Goal: Information Seeking & Learning: Learn about a topic

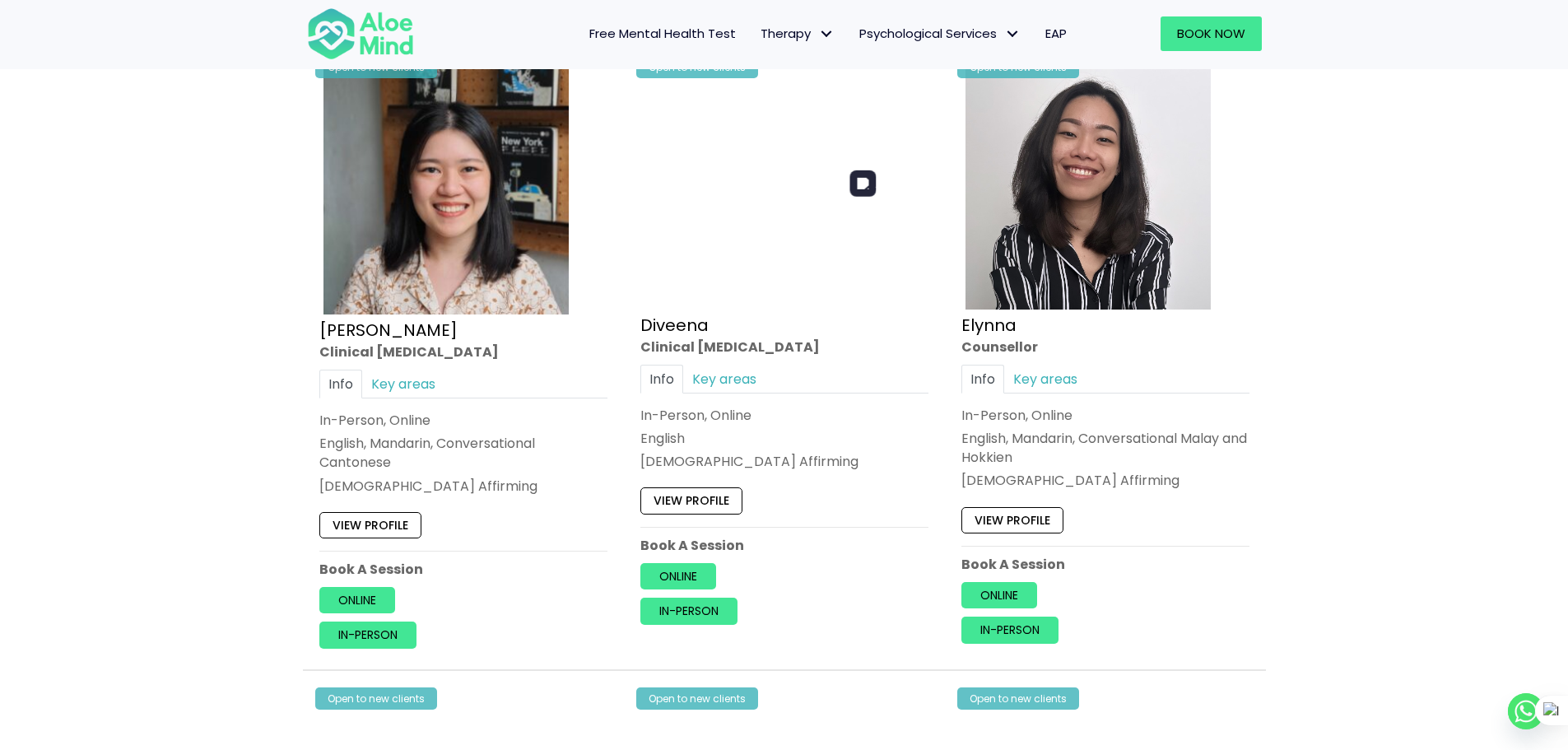
scroll to position [2088, 0]
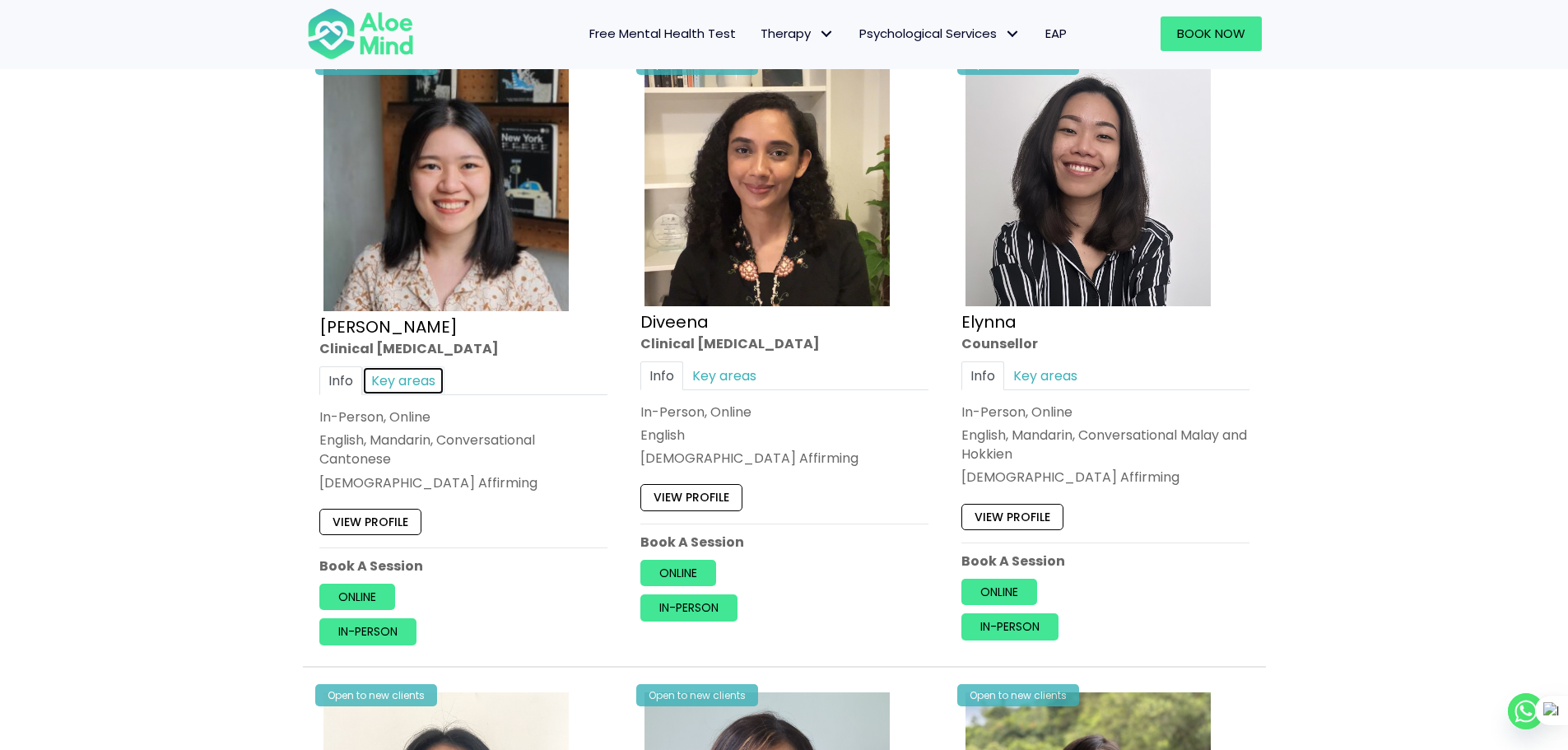
click at [411, 384] on link "Key areas" at bounding box center [403, 380] width 82 height 29
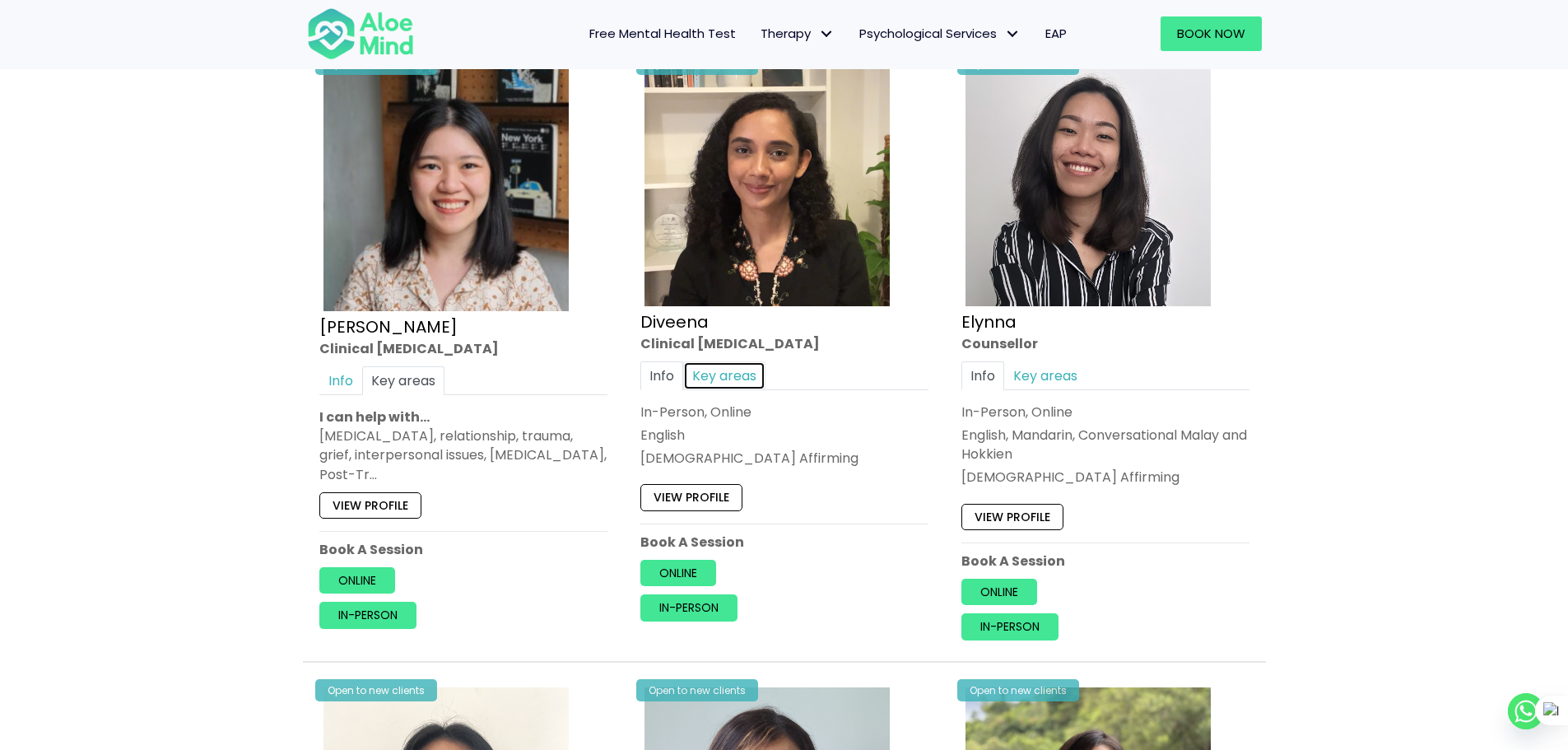
click at [747, 373] on link "Key areas" at bounding box center [724, 375] width 82 height 29
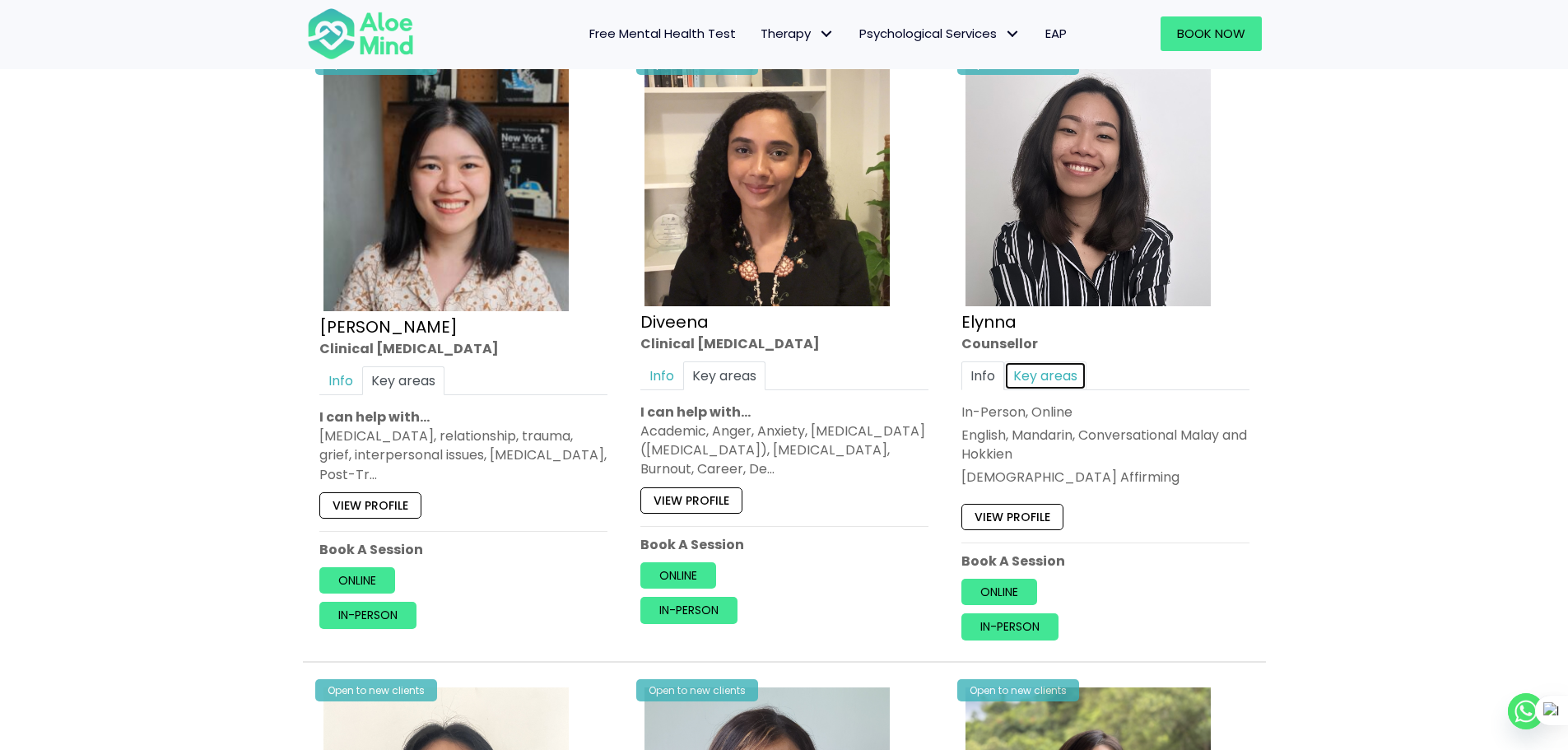
click at [1045, 378] on link "Key areas" at bounding box center [1045, 375] width 82 height 29
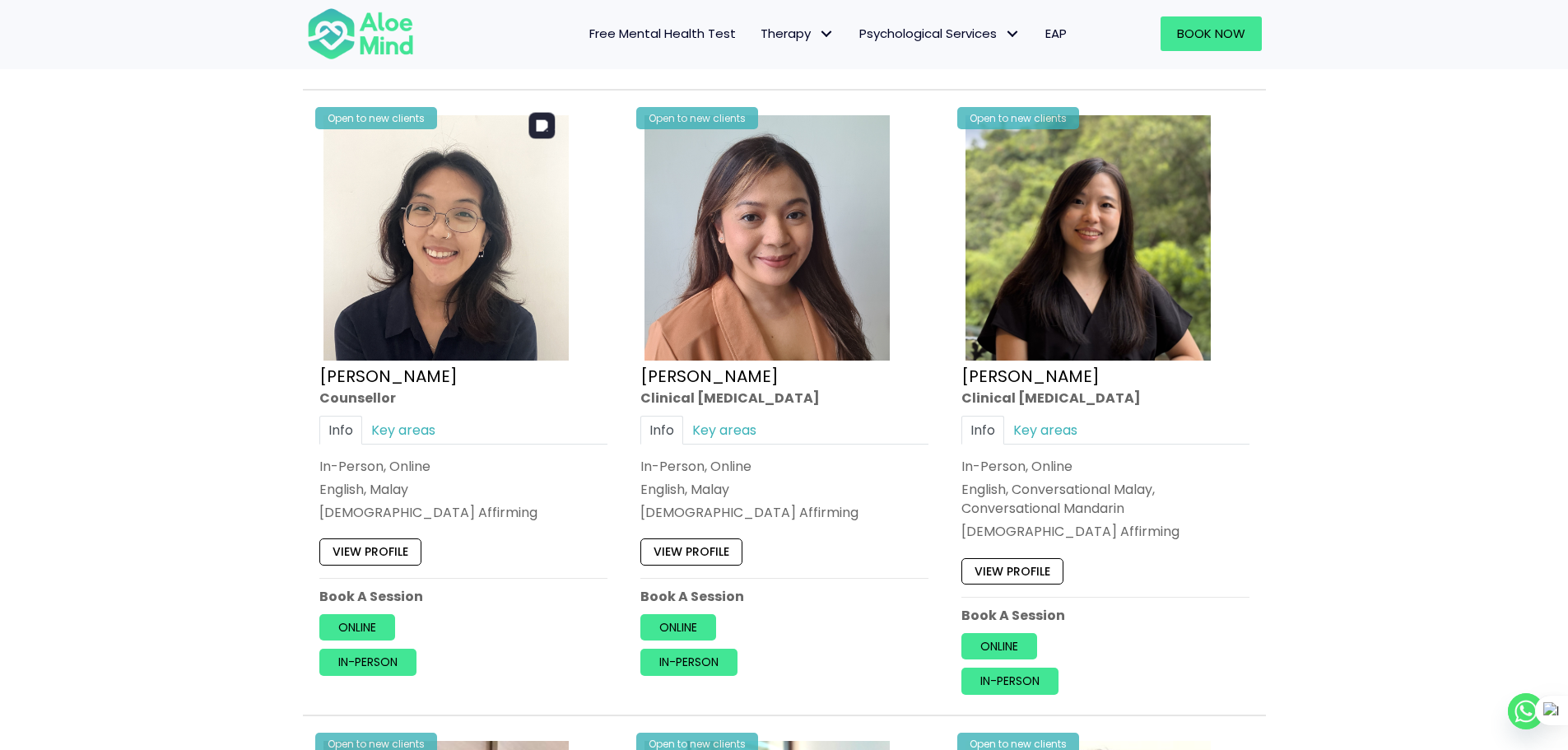
scroll to position [2664, 0]
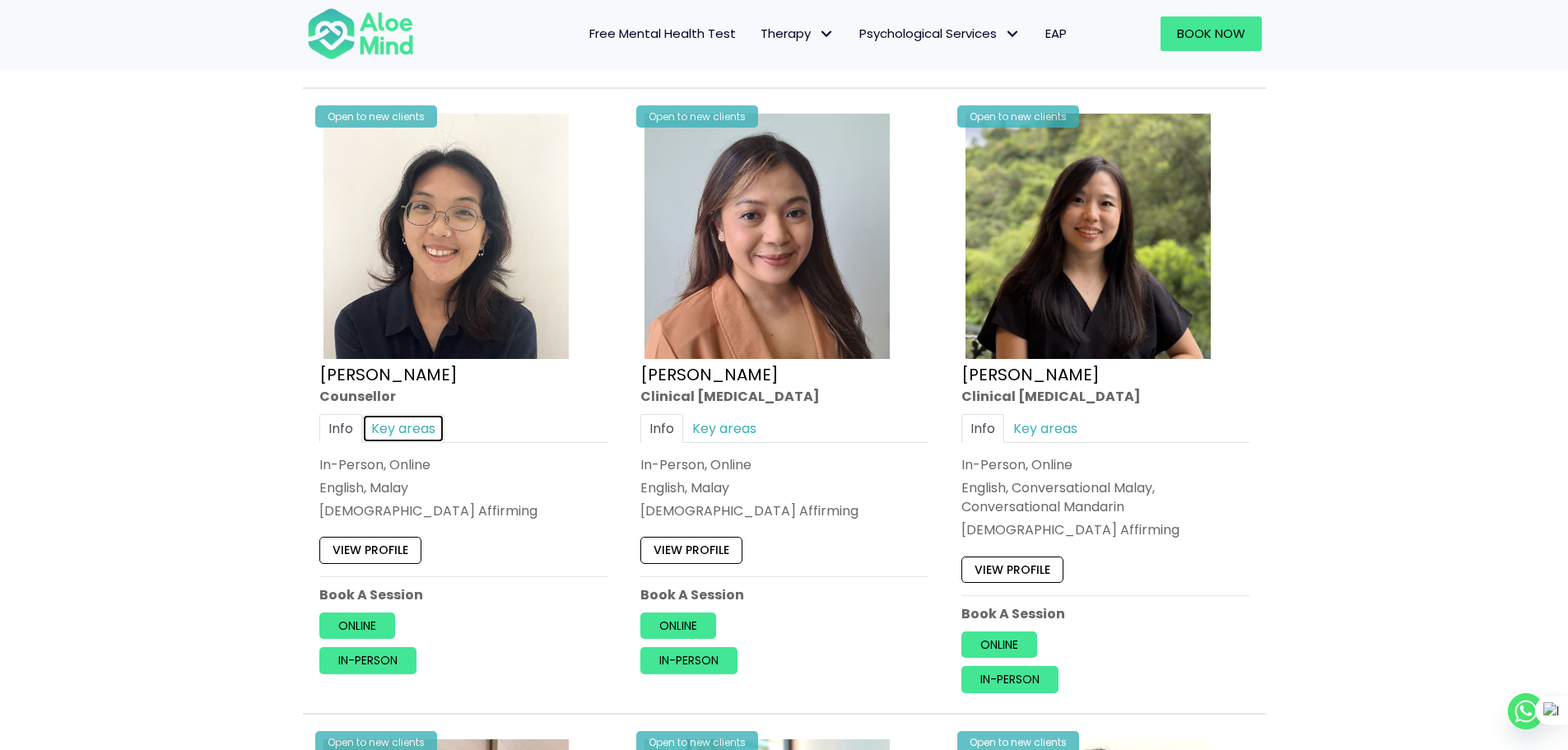
click at [401, 413] on link "Key areas" at bounding box center [403, 427] width 82 height 29
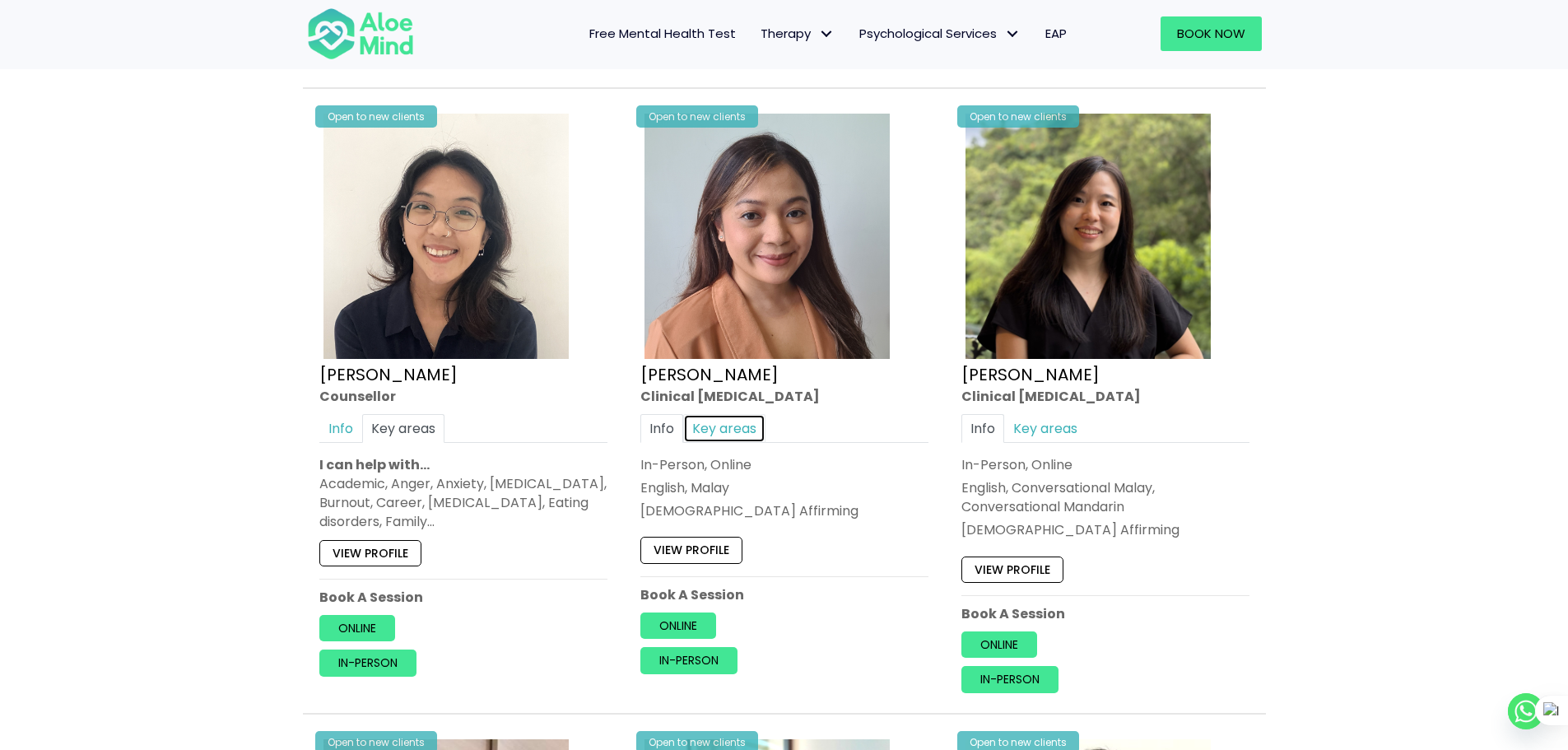
click at [749, 419] on link "Key areas" at bounding box center [724, 427] width 82 height 29
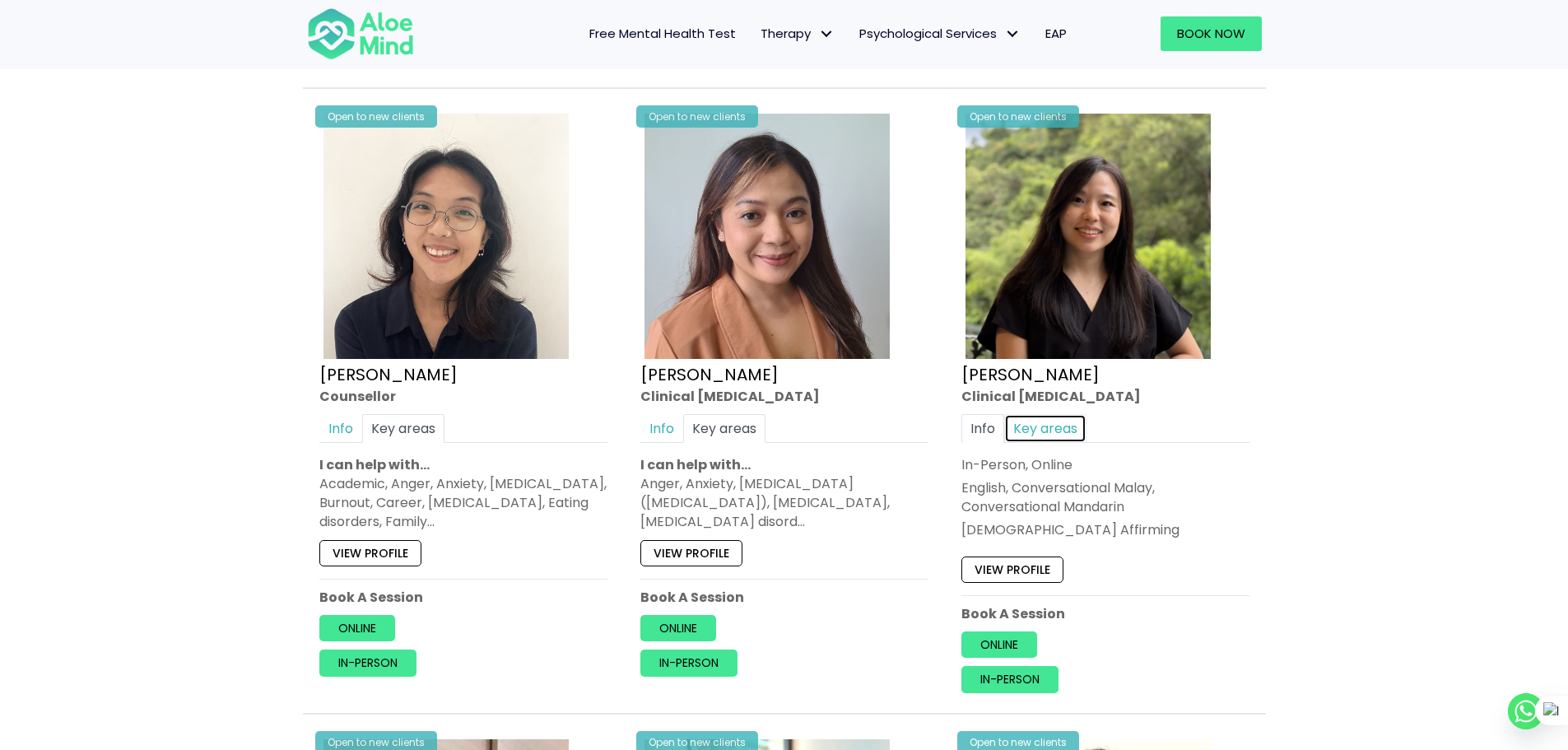
click at [1036, 413] on link "Key areas" at bounding box center [1045, 427] width 82 height 29
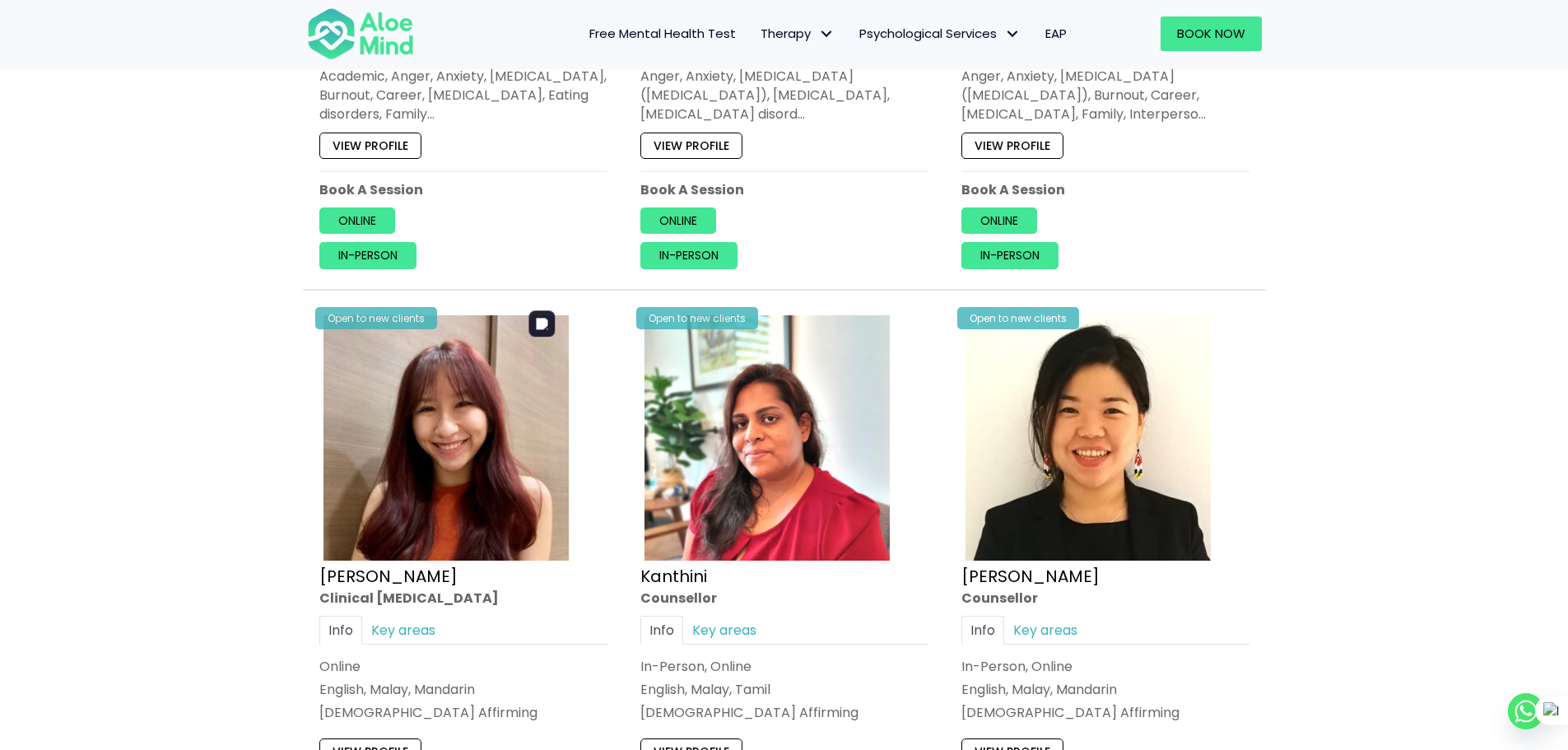
scroll to position [3075, 0]
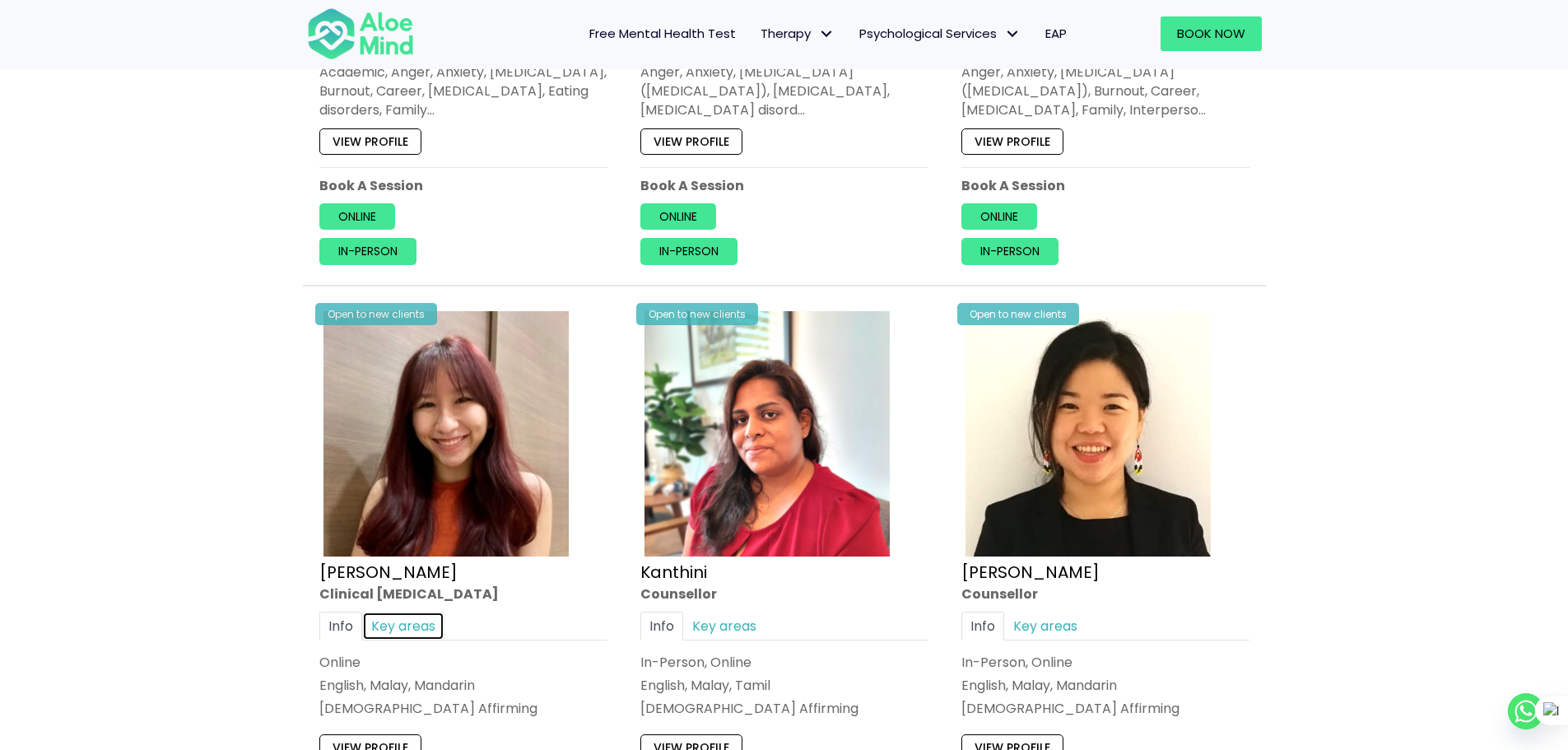
click at [397, 612] on link "Key areas" at bounding box center [403, 626] width 82 height 29
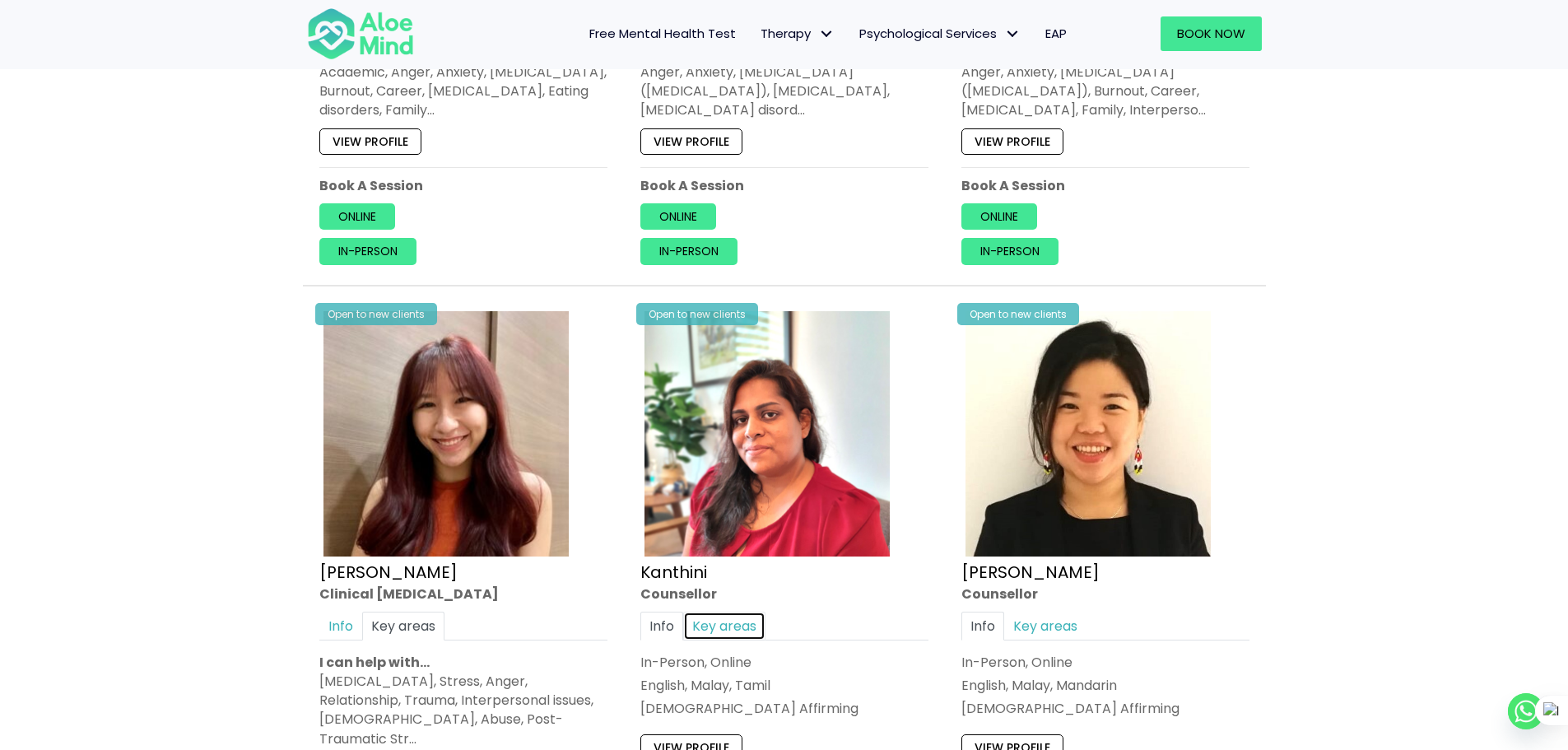
click at [742, 612] on link "Key areas" at bounding box center [724, 626] width 82 height 29
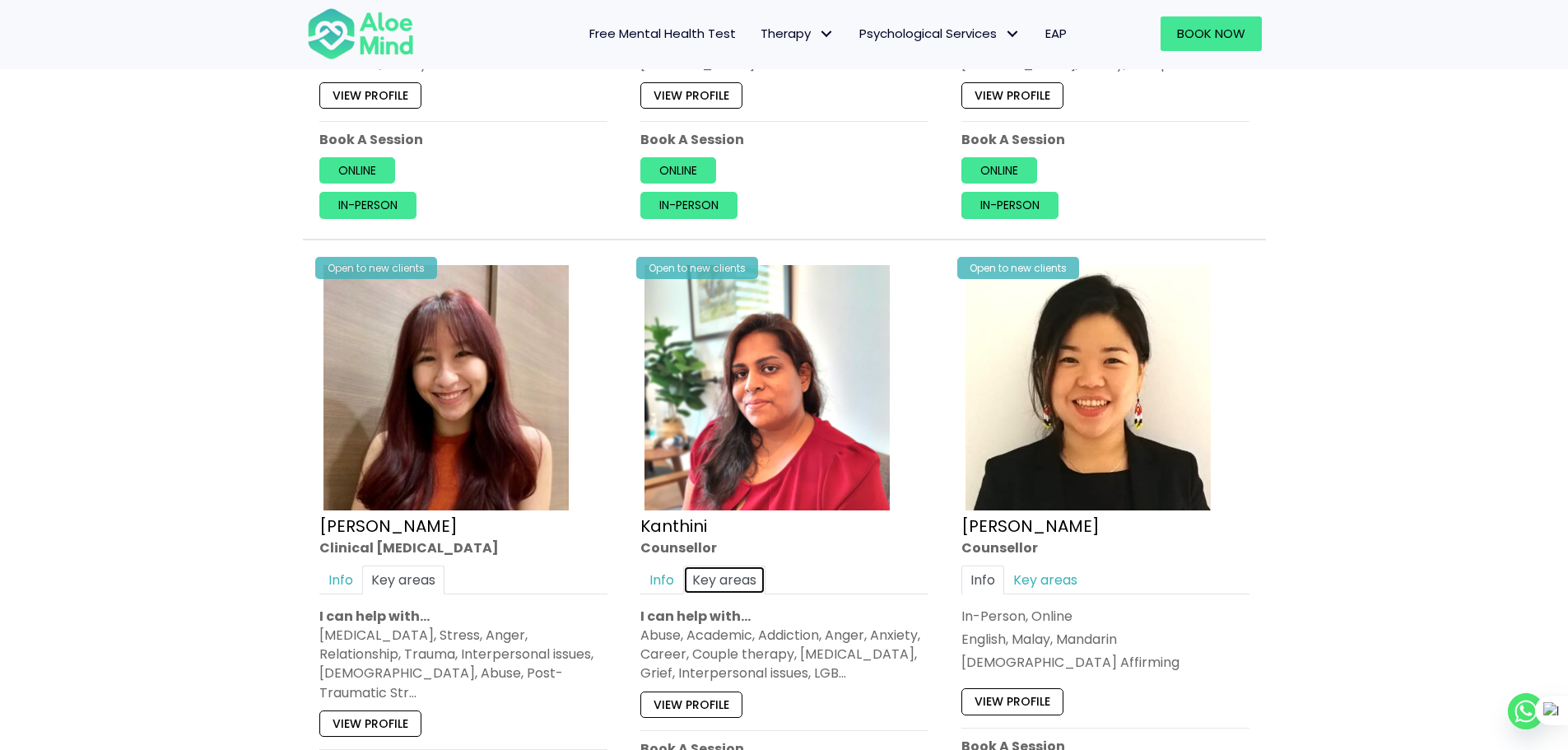
scroll to position [3158, 0]
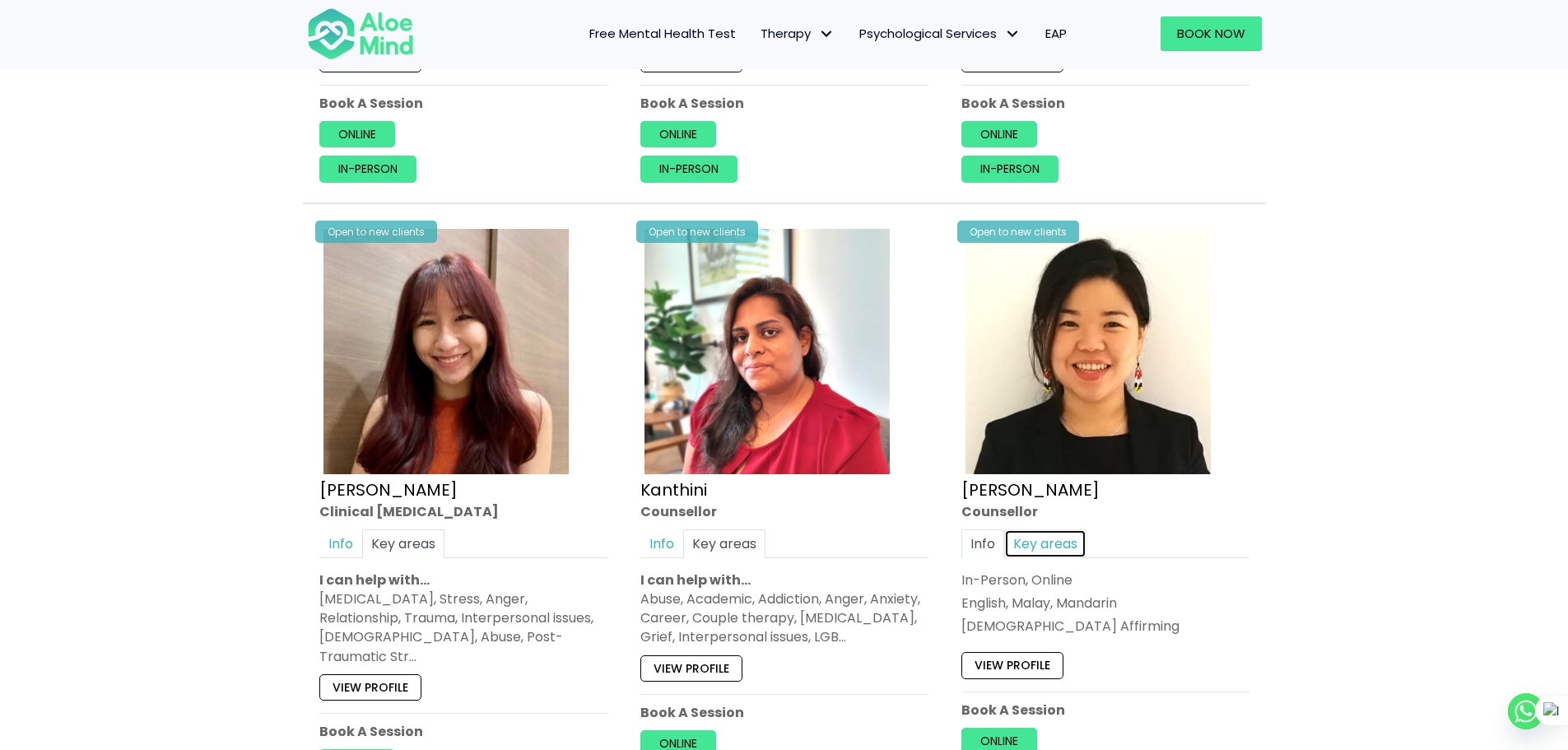
click at [1061, 535] on link "Key areas" at bounding box center [1045, 543] width 82 height 29
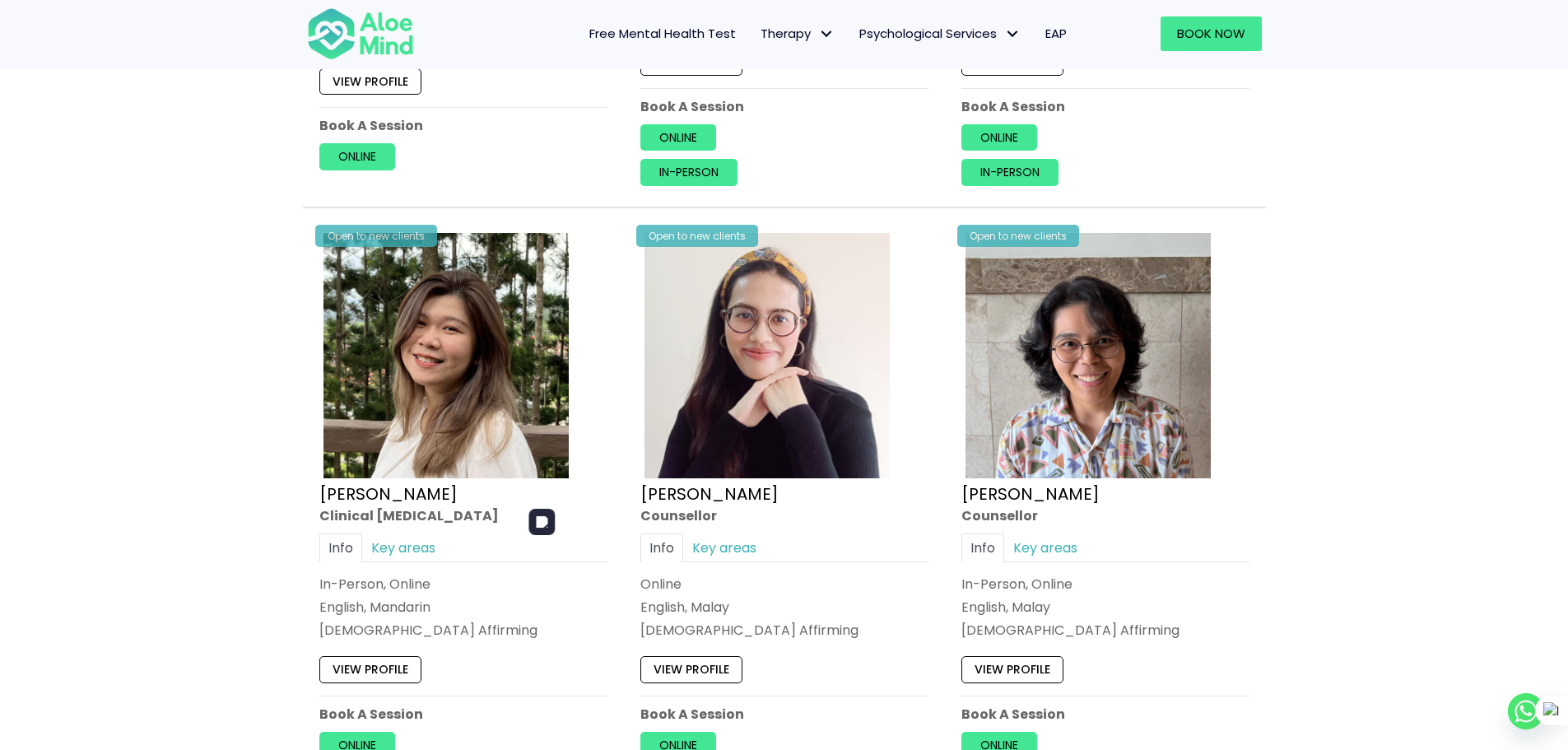
scroll to position [3899, 0]
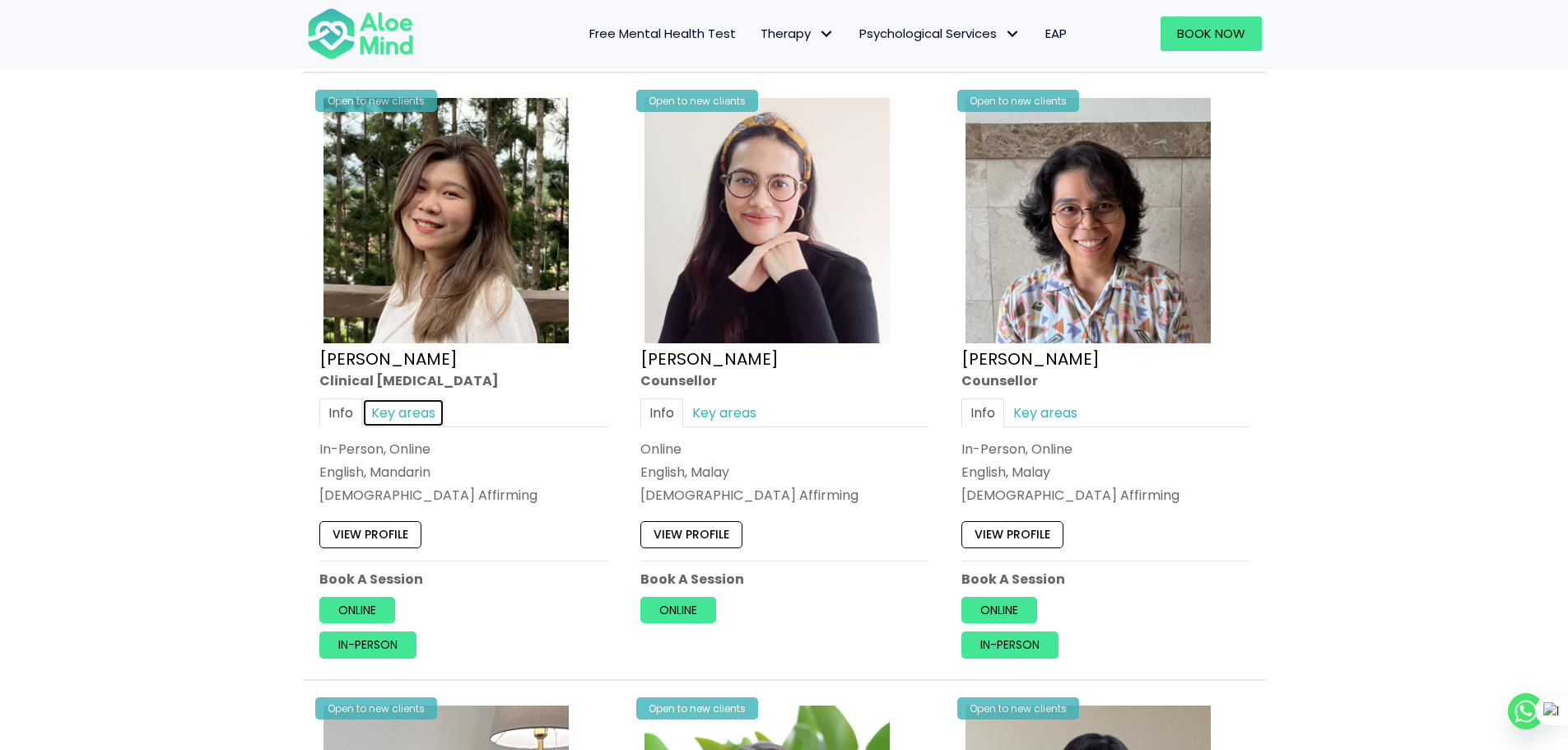
click at [409, 405] on link "Key areas" at bounding box center [403, 412] width 82 height 29
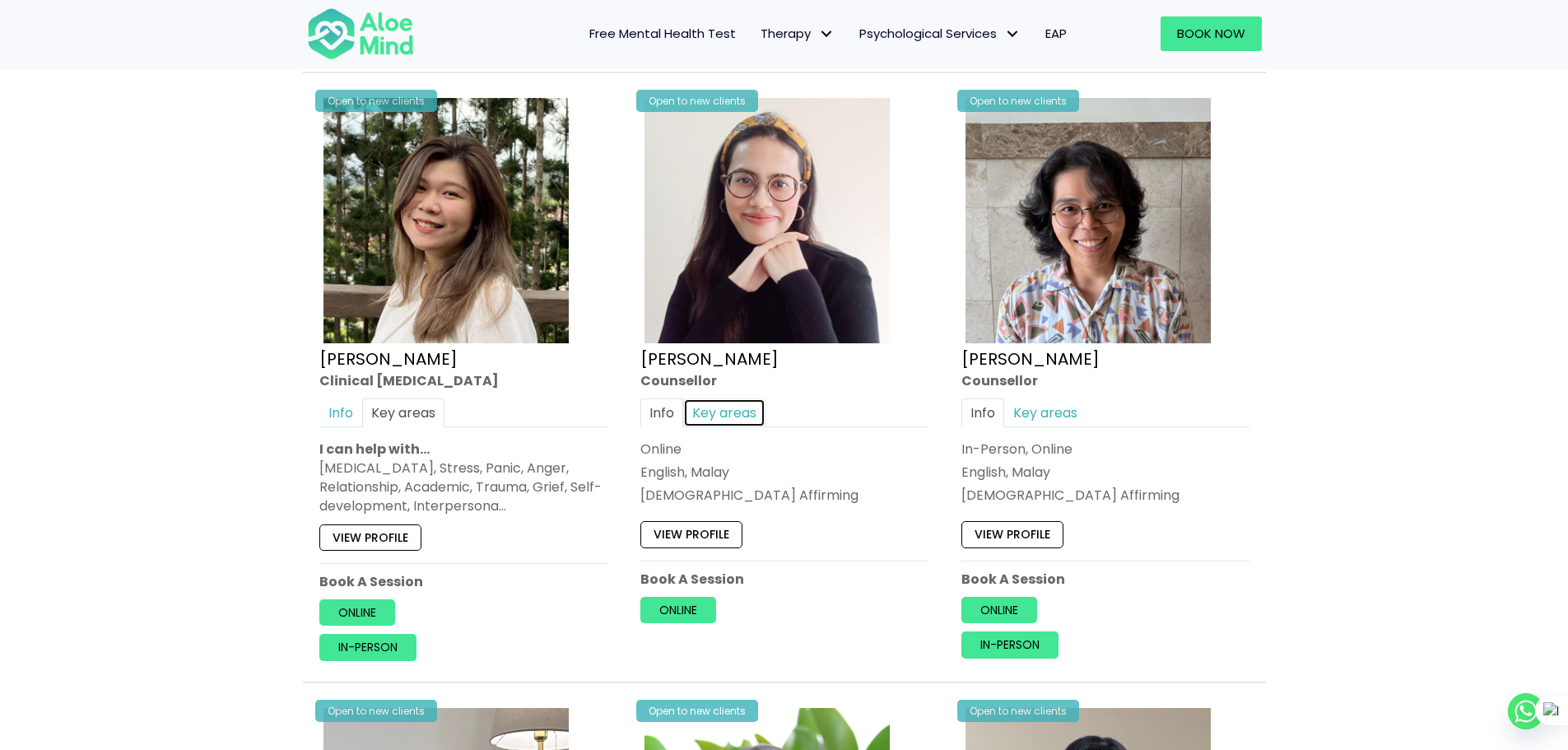
click at [741, 398] on link "Key areas" at bounding box center [724, 412] width 82 height 29
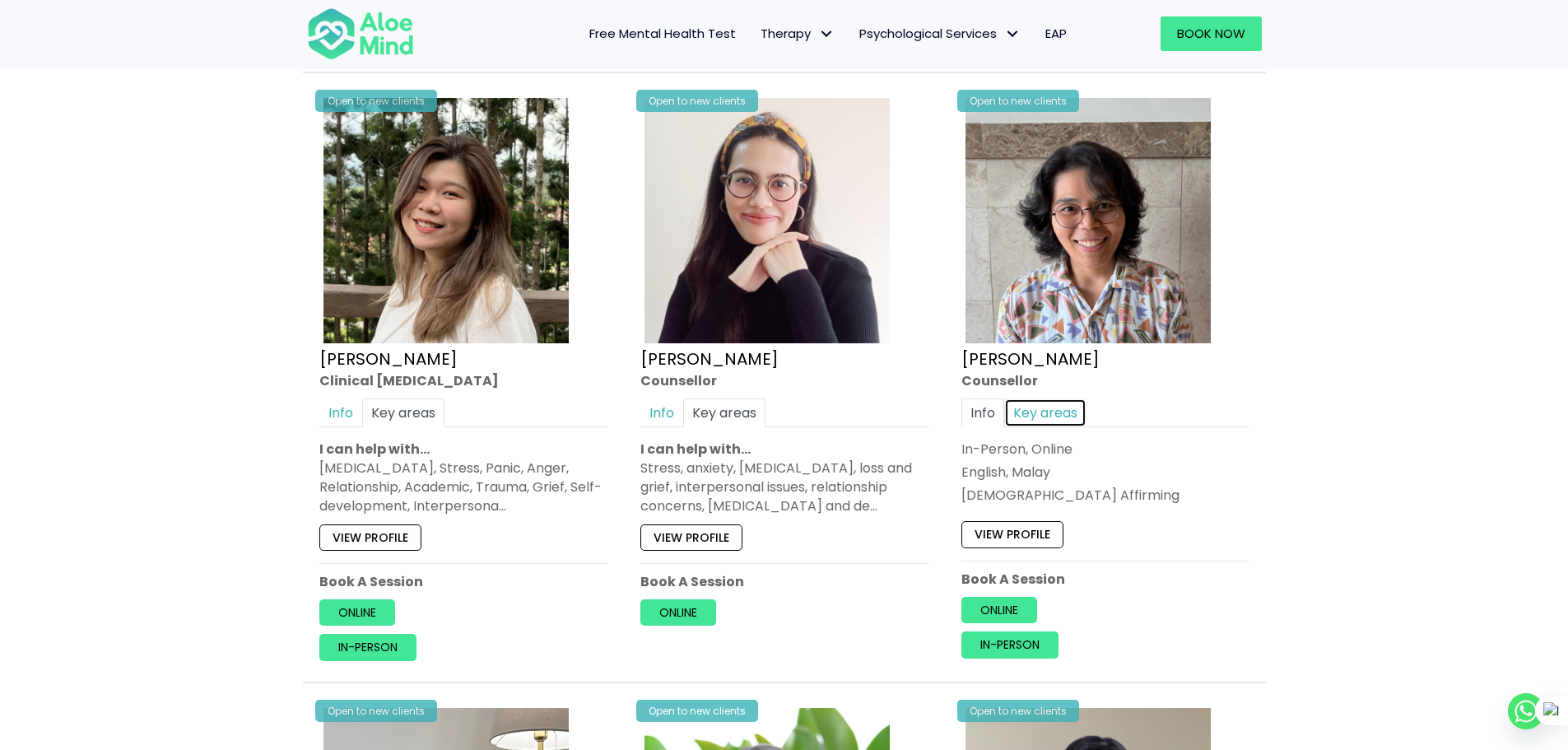
click at [1071, 401] on link "Key areas" at bounding box center [1045, 412] width 82 height 29
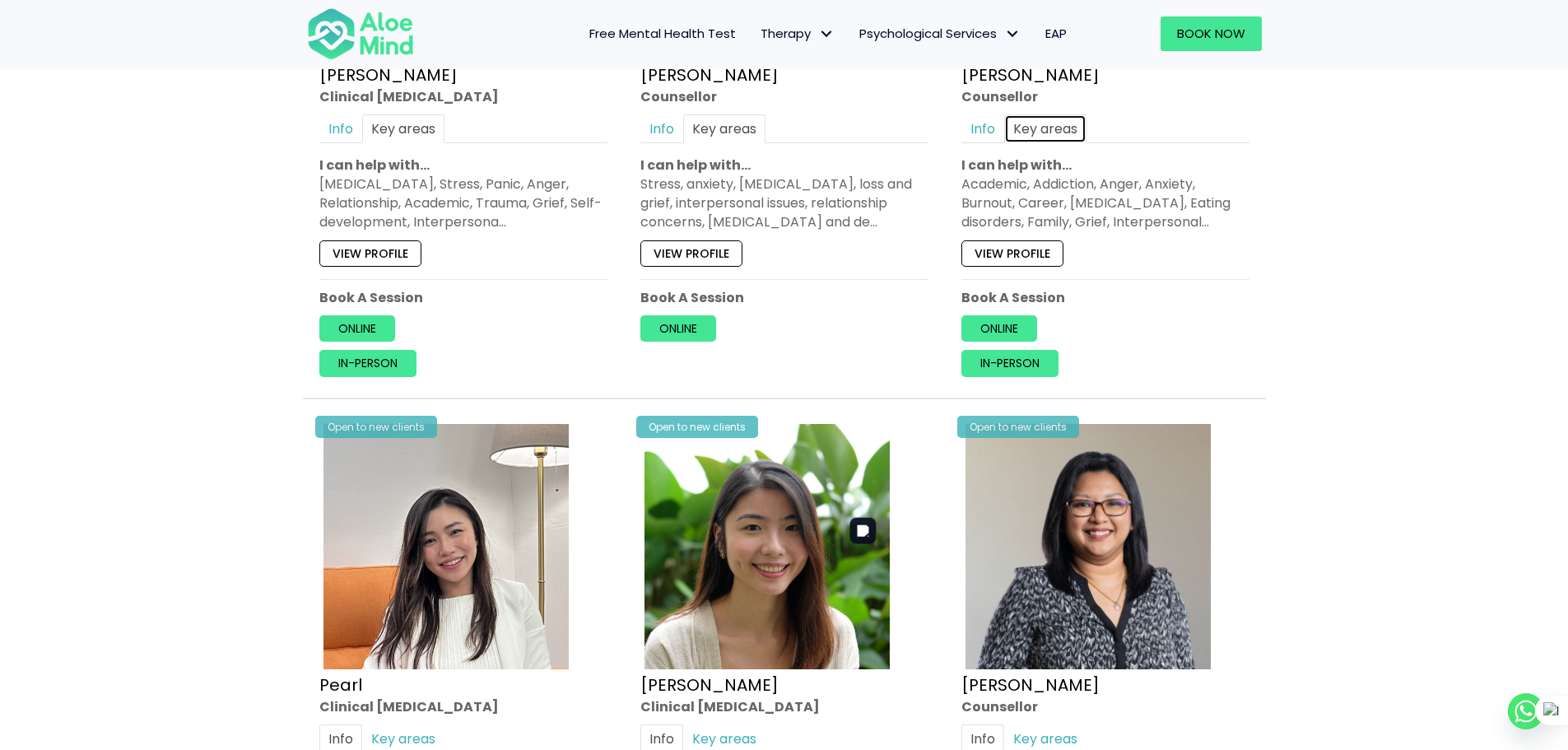
scroll to position [4393, 0]
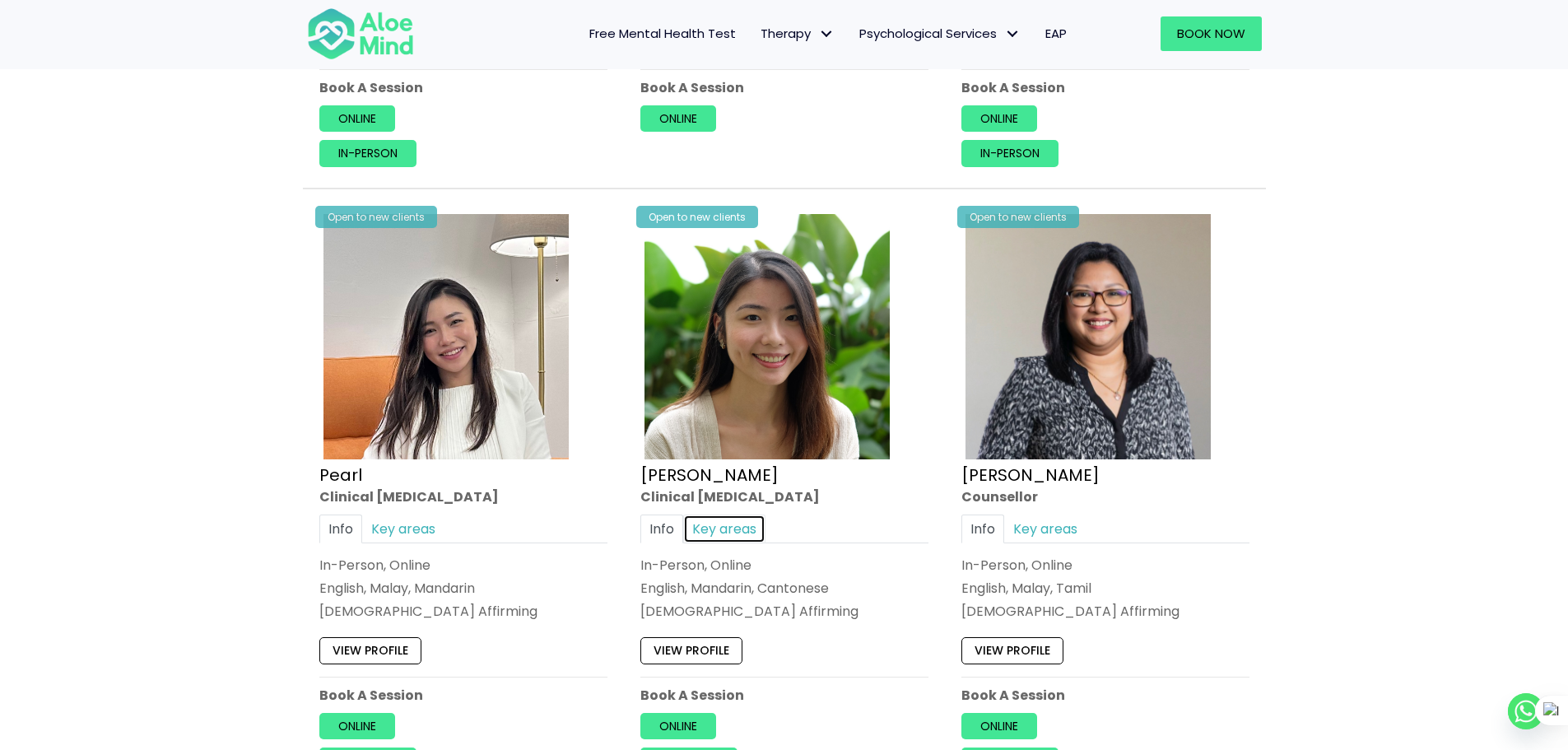
click at [736, 515] on link "Key areas" at bounding box center [724, 528] width 82 height 29
drag, startPoint x: 802, startPoint y: 610, endPoint x: 919, endPoint y: 616, distance: 117.2
click at [919, 616] on div "Abuse, Academic, Anxiety, Attention Deficit Hyperactivity Disorder (ADHD), Burn…" at bounding box center [785, 603] width 288 height 58
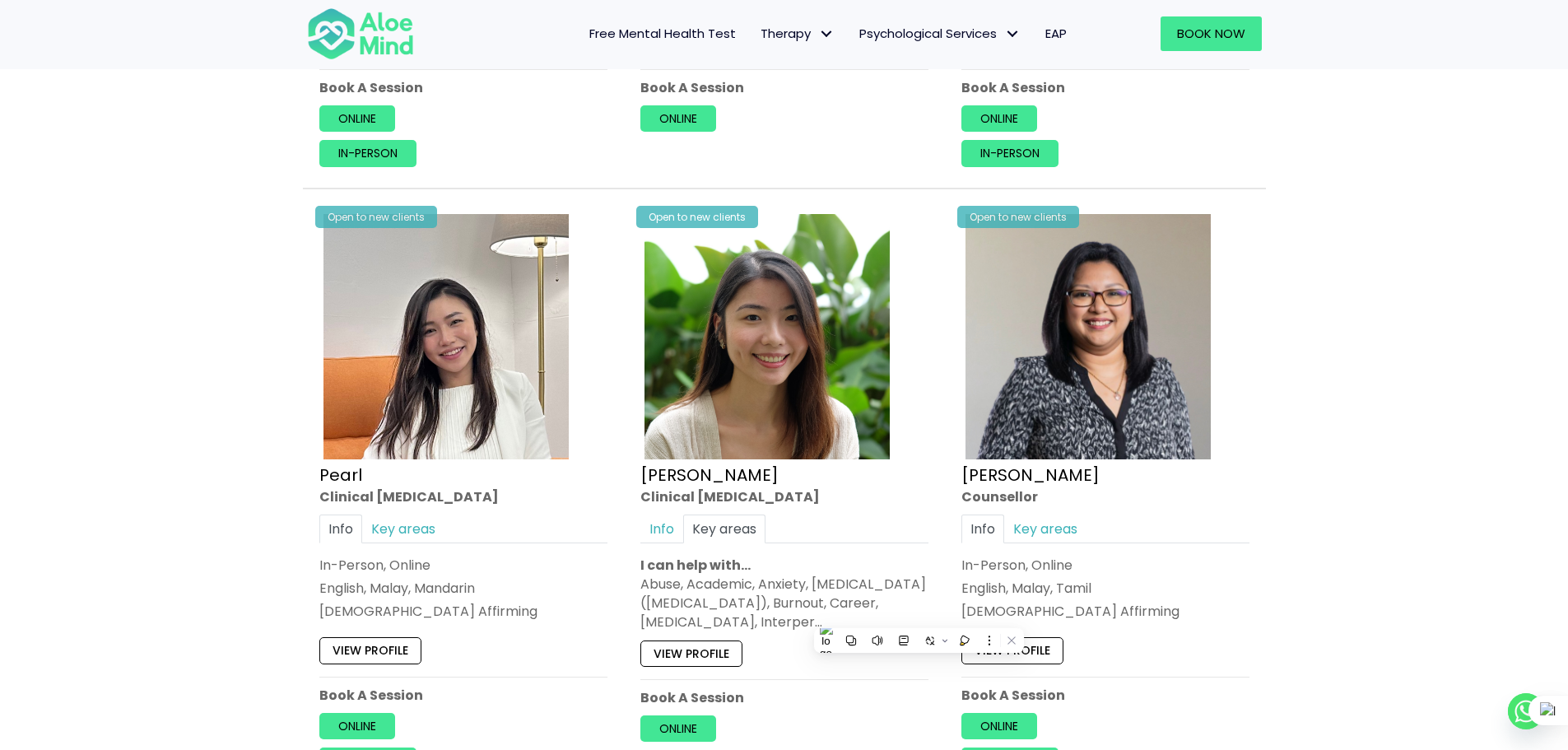
click at [810, 602] on div "Abuse, Academic, Anxiety, Attention Deficit Hyperactivity Disorder (ADHD), Burn…" at bounding box center [785, 603] width 288 height 58
drag, startPoint x: 781, startPoint y: 611, endPoint x: 910, endPoint y: 604, distance: 129.2
click at [908, 605] on div "Abuse, Academic, Anxiety, Attention Deficit Hyperactivity Disorder (ADHD), Burn…" at bounding box center [785, 603] width 288 height 58
click at [423, 519] on link "Key areas" at bounding box center [403, 528] width 82 height 29
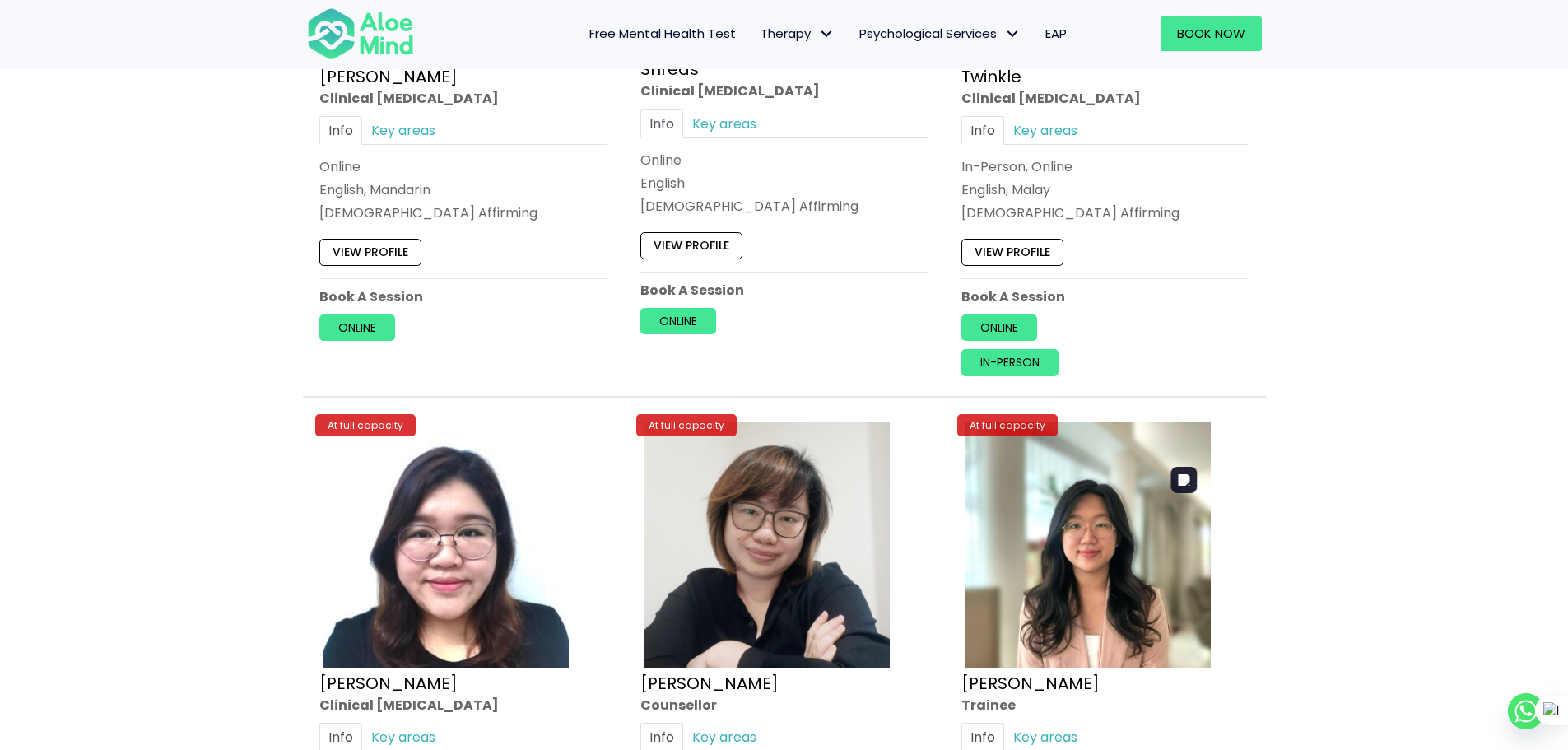
scroll to position [6368, 0]
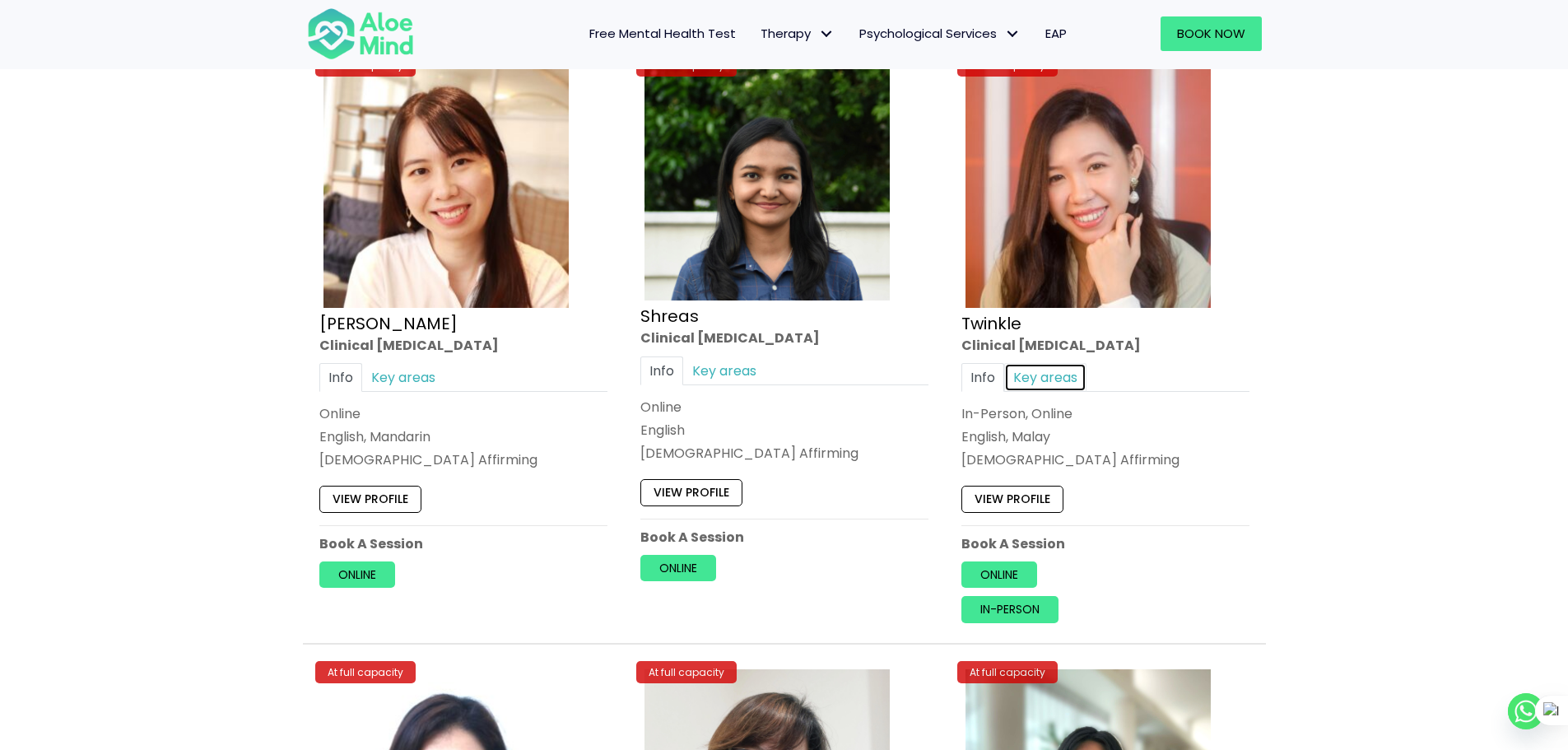
click at [1074, 363] on link "Key areas" at bounding box center [1045, 376] width 82 height 29
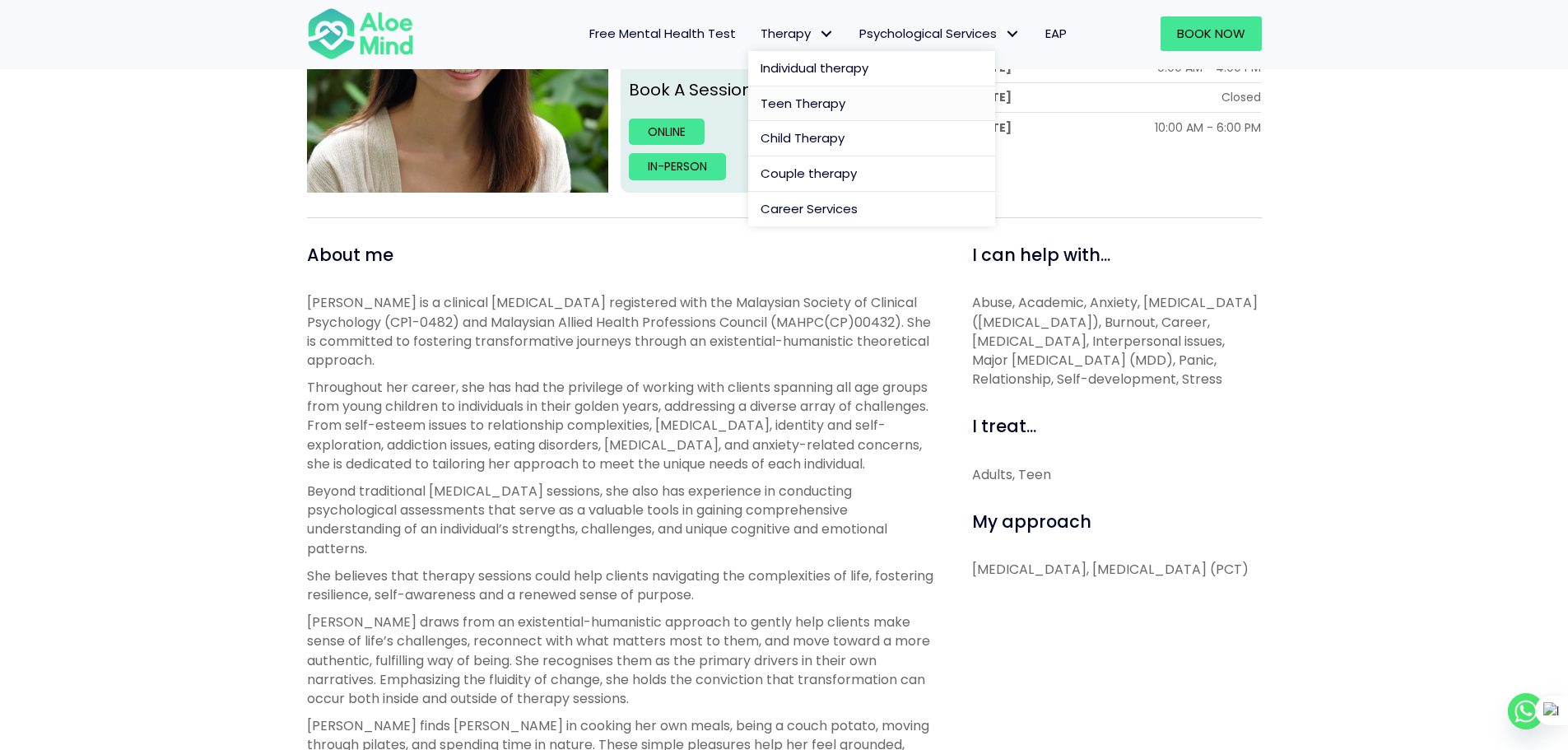
scroll to position [741, 0]
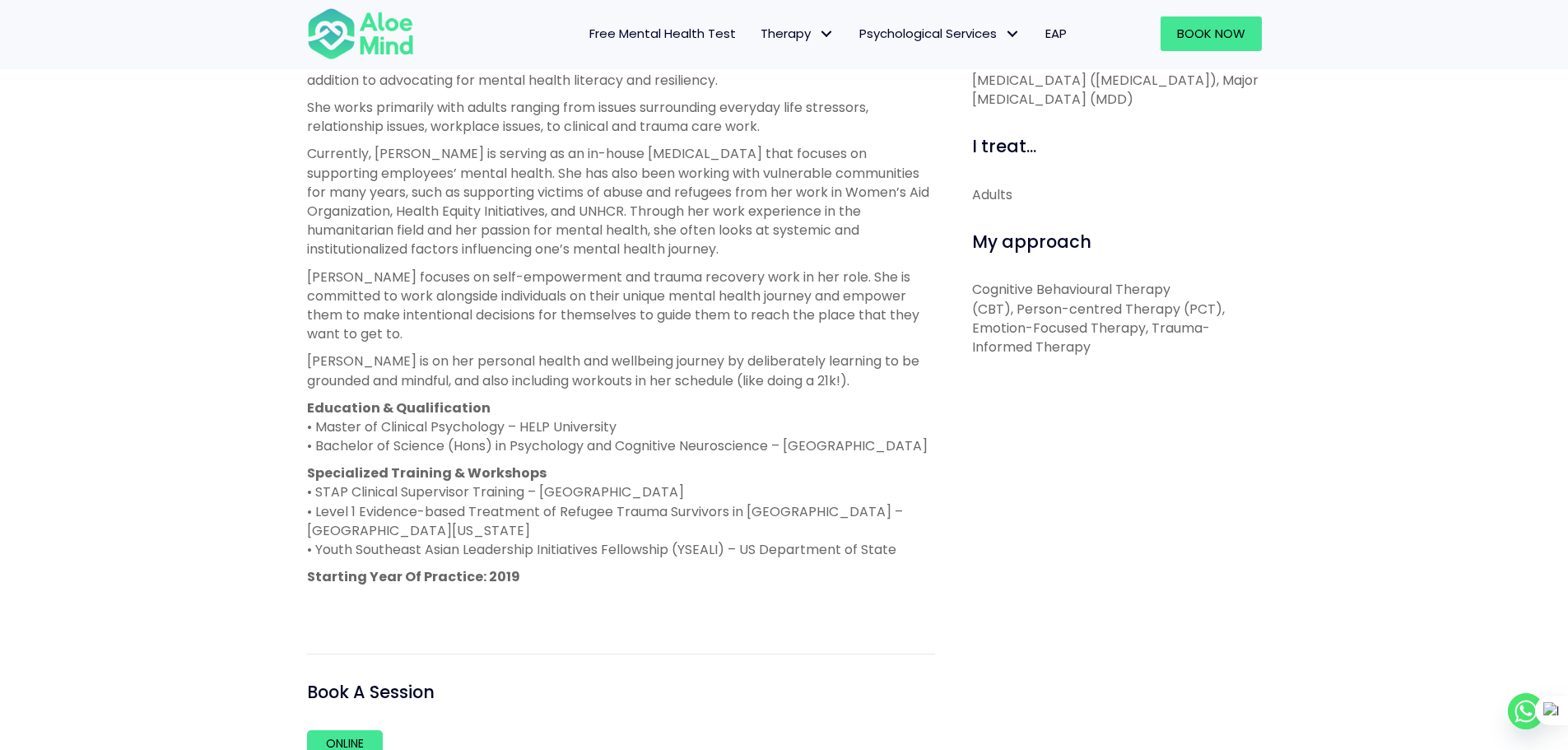
scroll to position [823, 0]
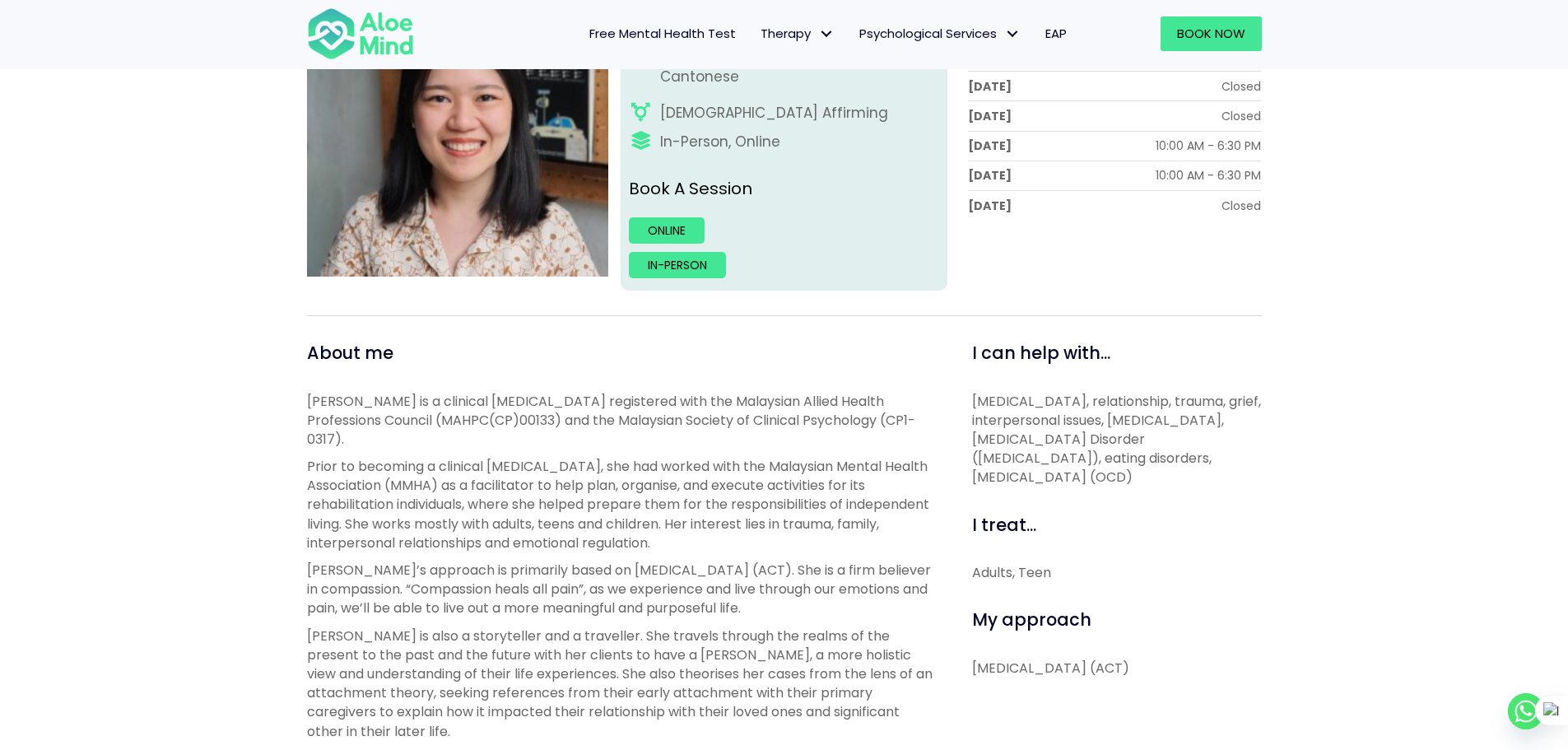
scroll to position [165, 0]
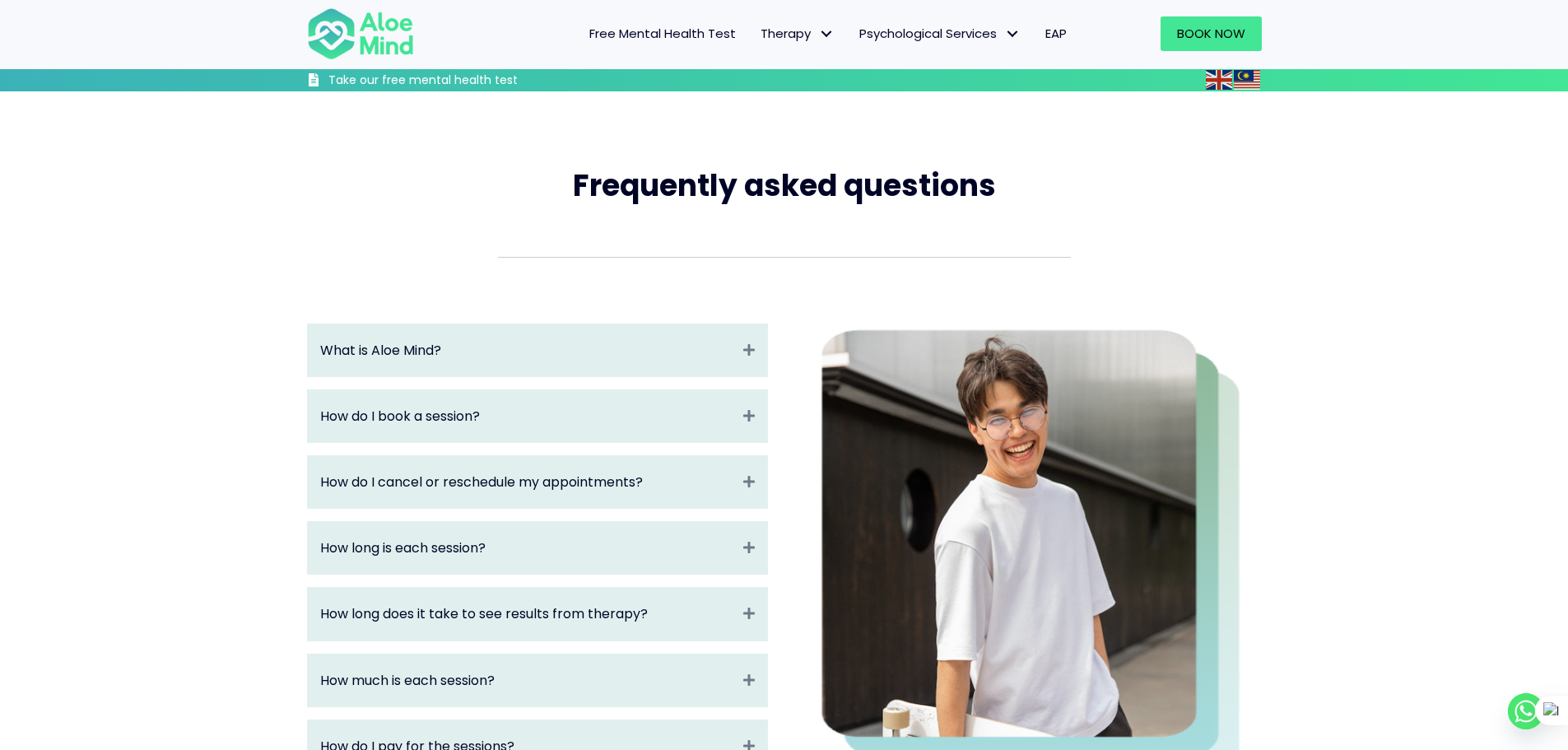
scroll to position [819, 0]
